Goal: Navigation & Orientation: Understand site structure

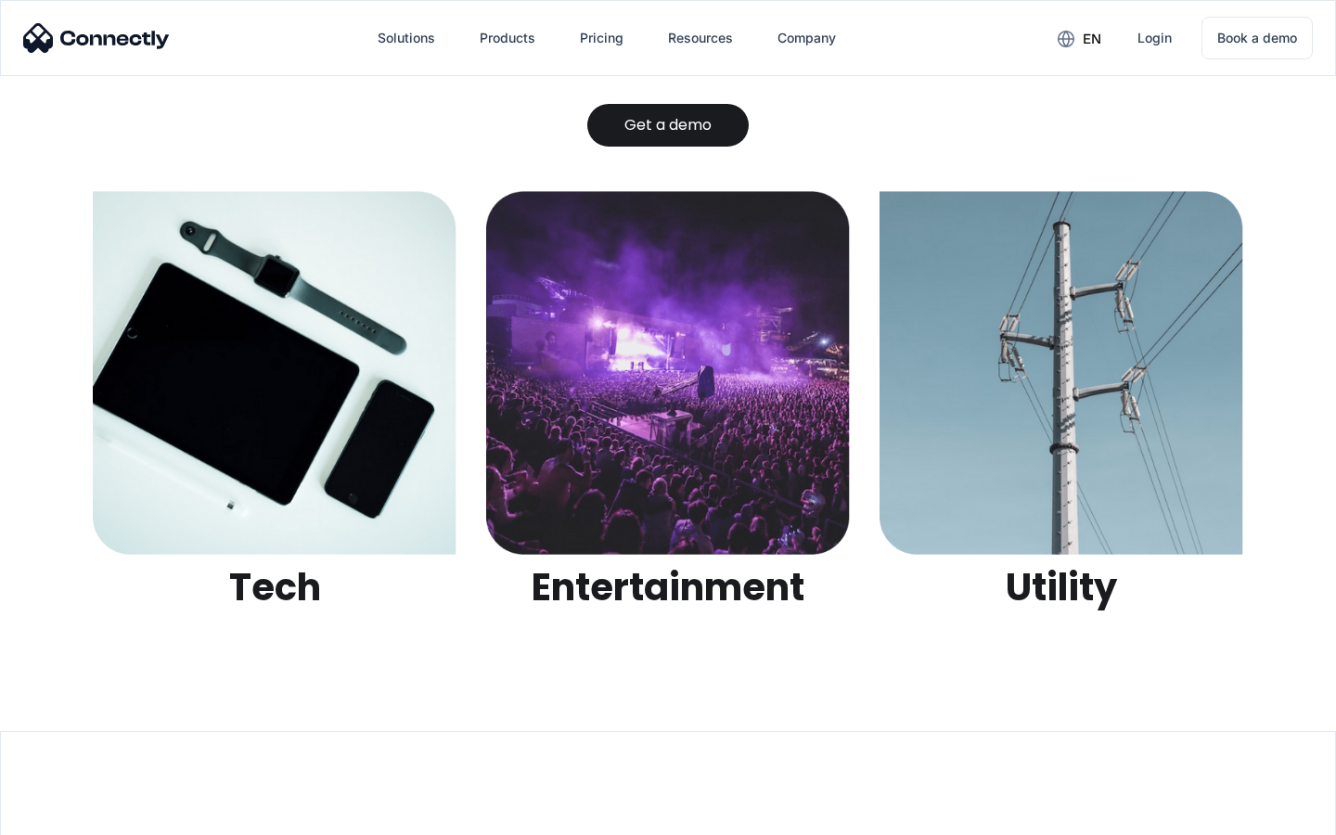
scroll to position [5854, 0]
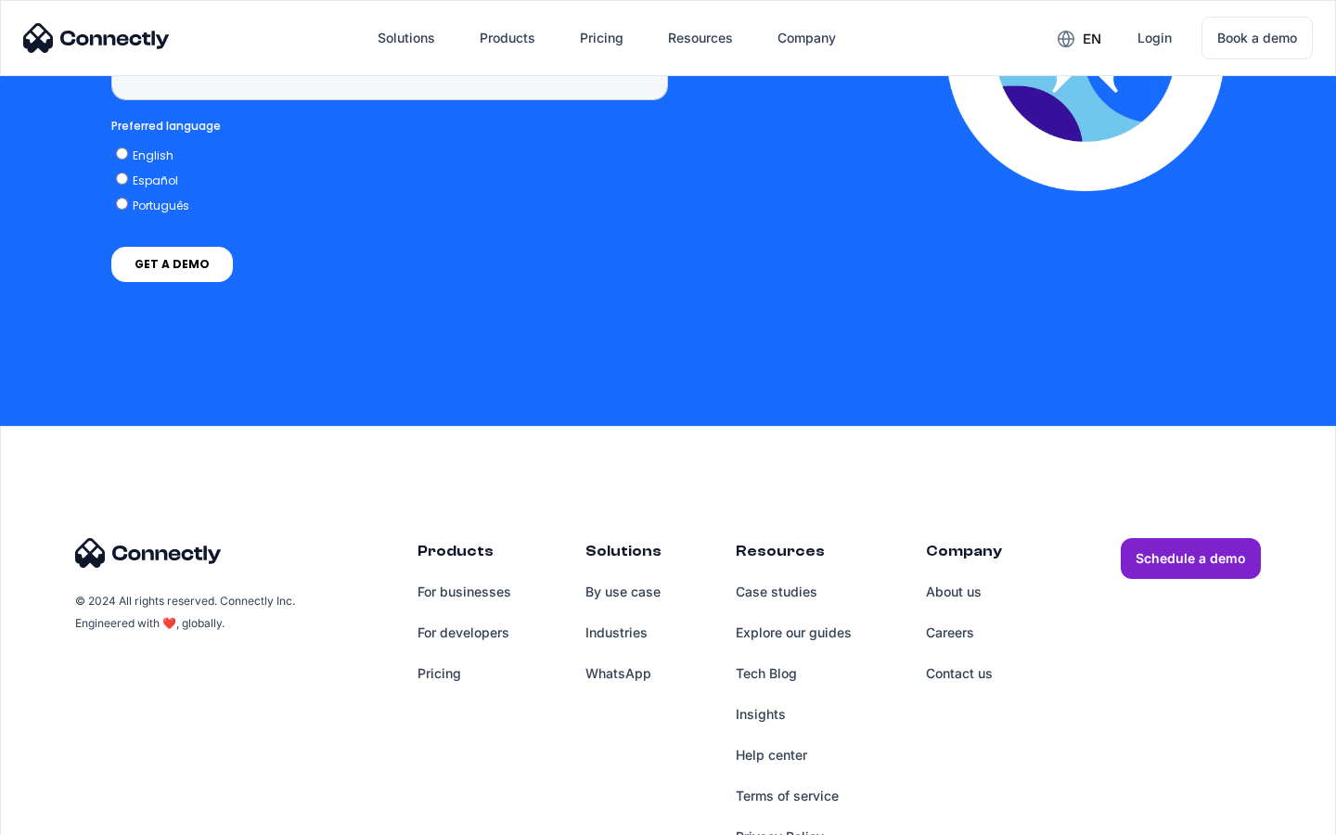
scroll to position [4725, 0]
